Goal: Navigation & Orientation: Find specific page/section

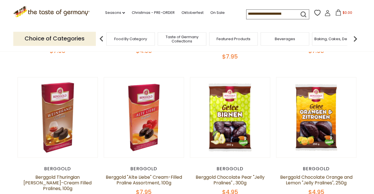
scroll to position [171, 0]
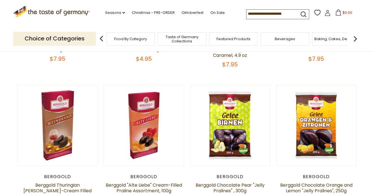
click at [332, 40] on span "Baking, Cakes, Desserts" at bounding box center [337, 39] width 44 height 4
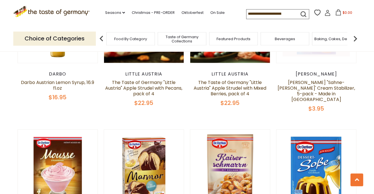
scroll to position [928, 0]
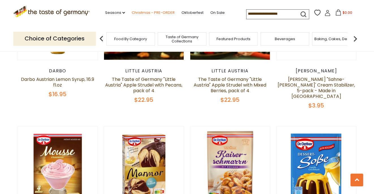
click at [132, 12] on link "Christmas - PRE-ORDER" at bounding box center [153, 13] width 43 height 6
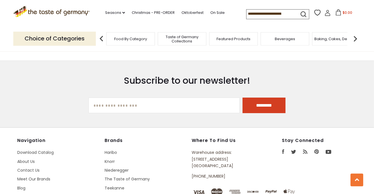
scroll to position [1691, 0]
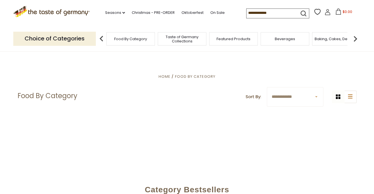
scroll to position [171, 0]
